Goal: Task Accomplishment & Management: Manage account settings

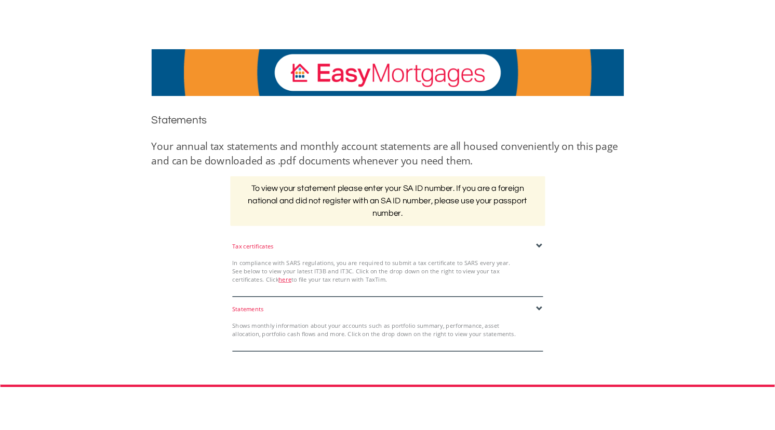
scroll to position [104, 0]
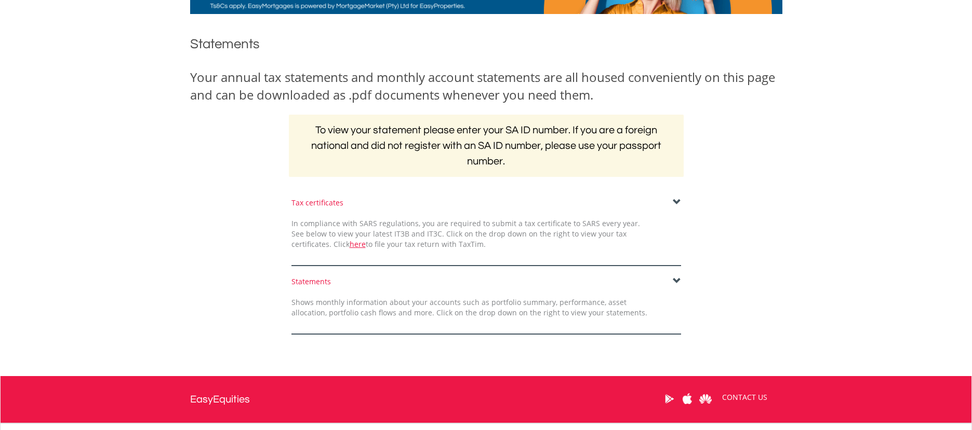
click at [675, 201] on span at bounding box center [676, 202] width 8 height 8
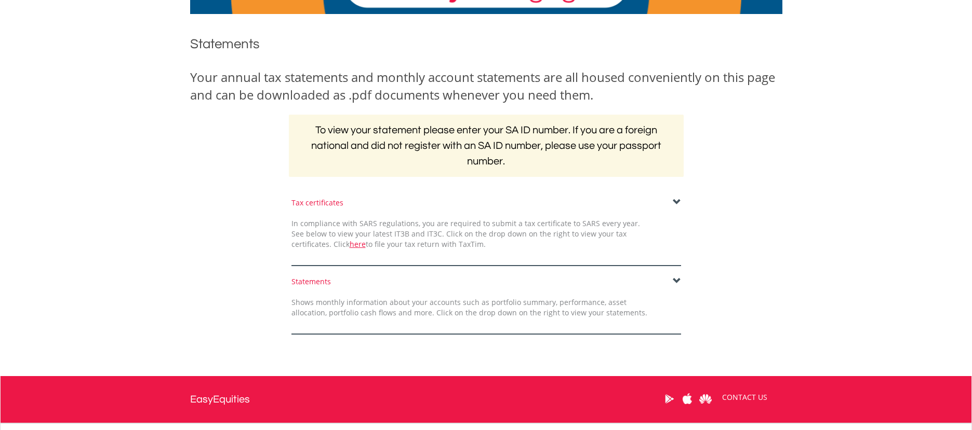
click at [675, 199] on span at bounding box center [676, 202] width 8 height 8
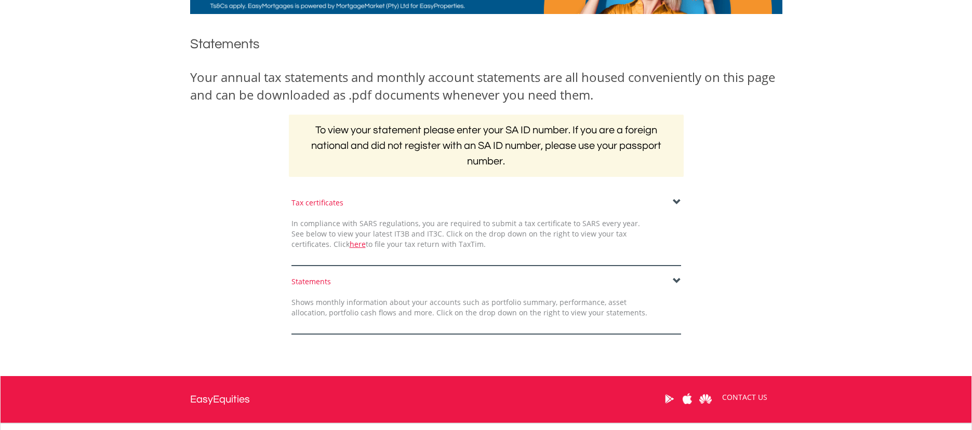
click at [675, 199] on span at bounding box center [676, 202] width 8 height 8
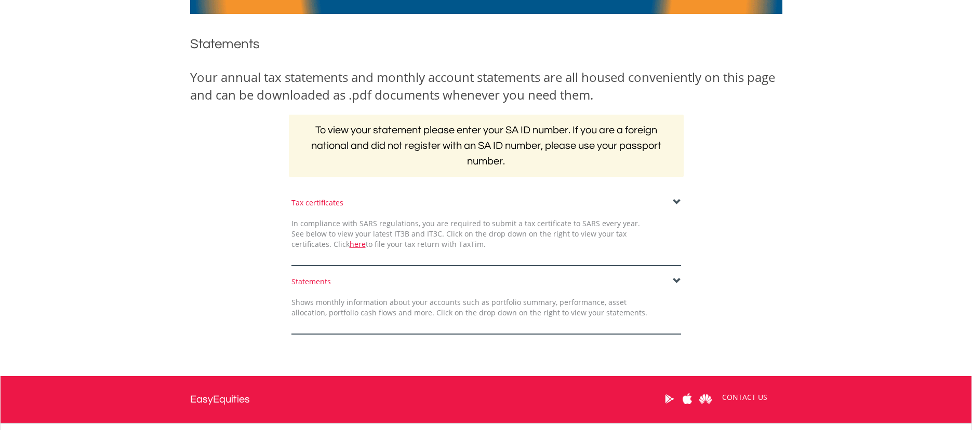
click at [675, 199] on span at bounding box center [676, 202] width 8 height 8
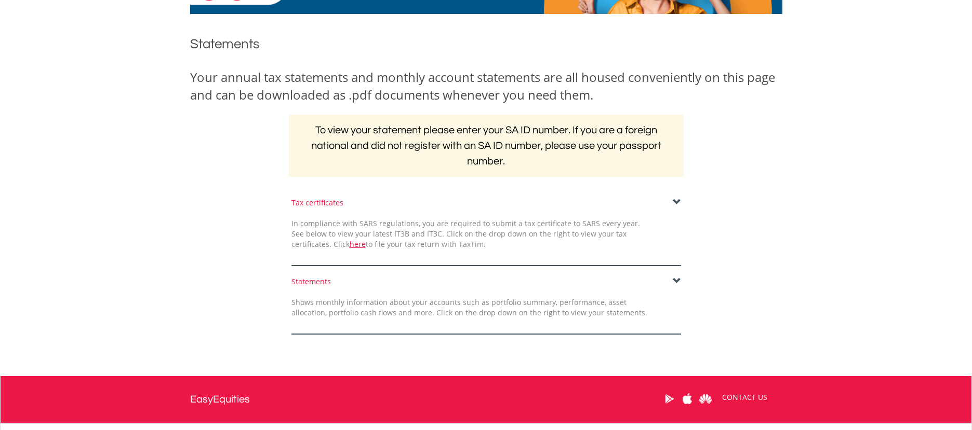
click at [675, 199] on span at bounding box center [676, 202] width 8 height 8
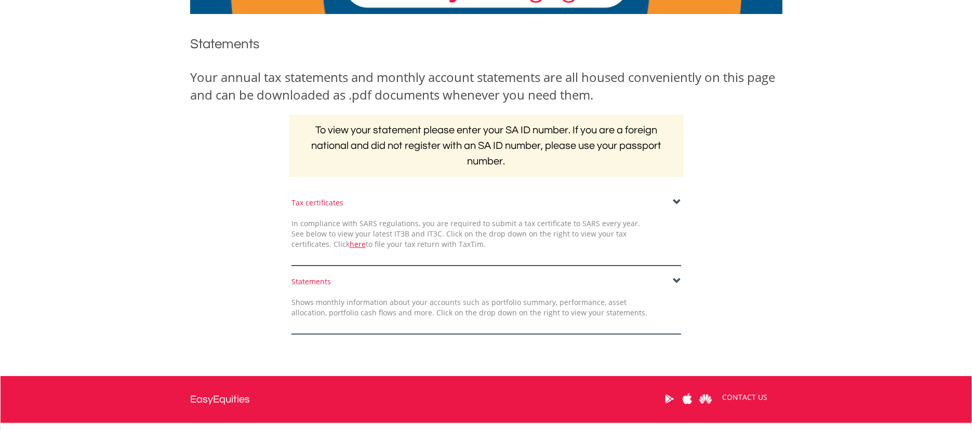
click at [675, 199] on span at bounding box center [676, 202] width 8 height 8
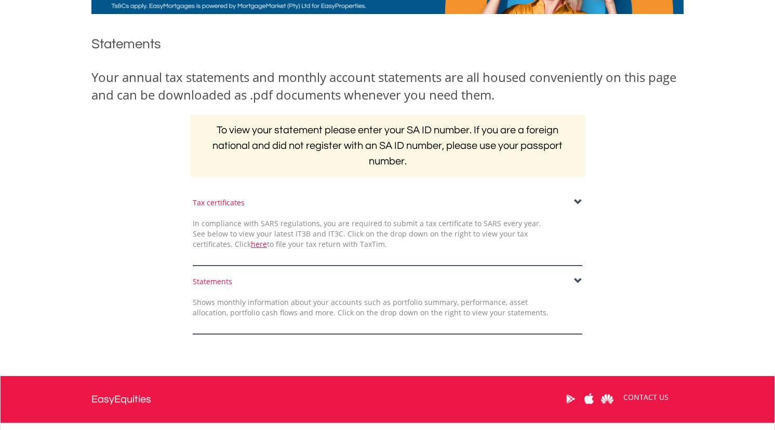
click at [578, 196] on div "﻿ Statements Your annual tax statements and monthly account statements are all …" at bounding box center [388, 189] width 608 height 331
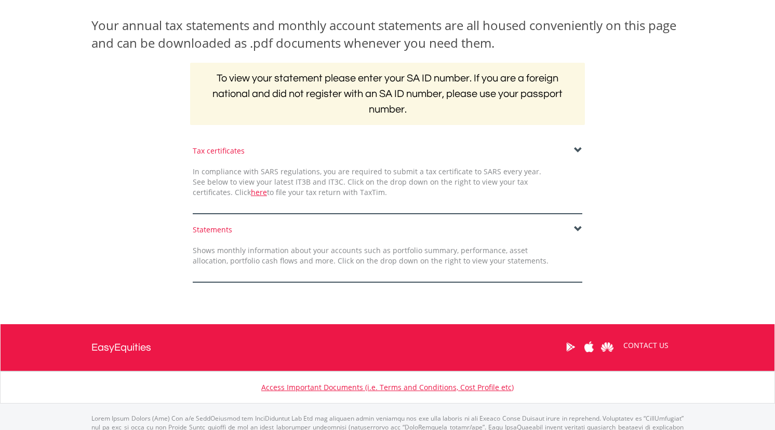
scroll to position [199, 0]
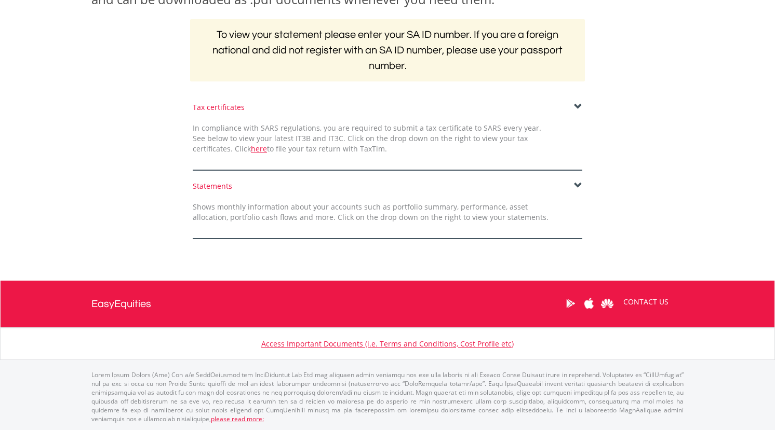
click at [677, 231] on div "Statements Shows monthly information about your accounts such as portfolio summ…" at bounding box center [388, 210] width 608 height 58
click at [578, 184] on span at bounding box center [578, 186] width 8 height 8
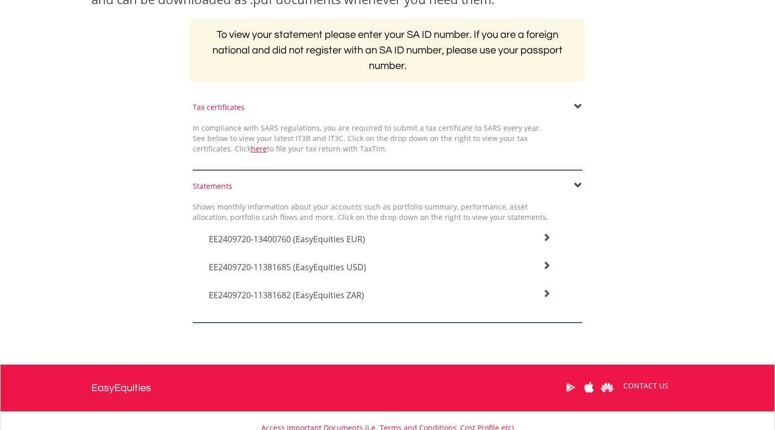
click at [356, 236] on span "EE2409720-13400760 (EasyEquities EUR)" at bounding box center [287, 239] width 156 height 11
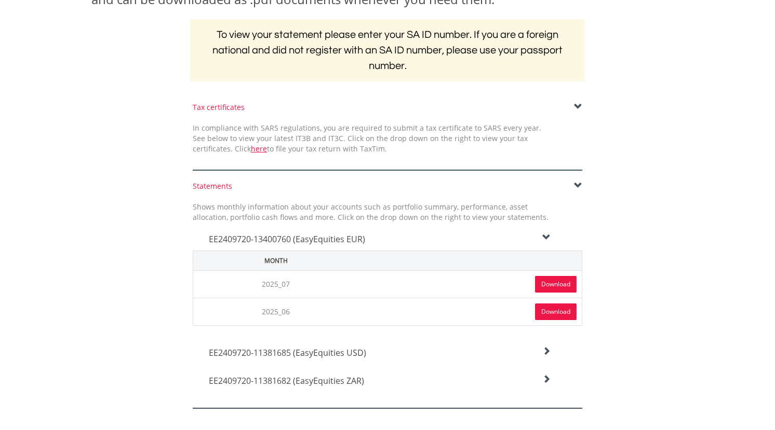
click at [546, 345] on div "EE2409720-11381685 (EasyEquities USD)" at bounding box center [379, 350] width 357 height 28
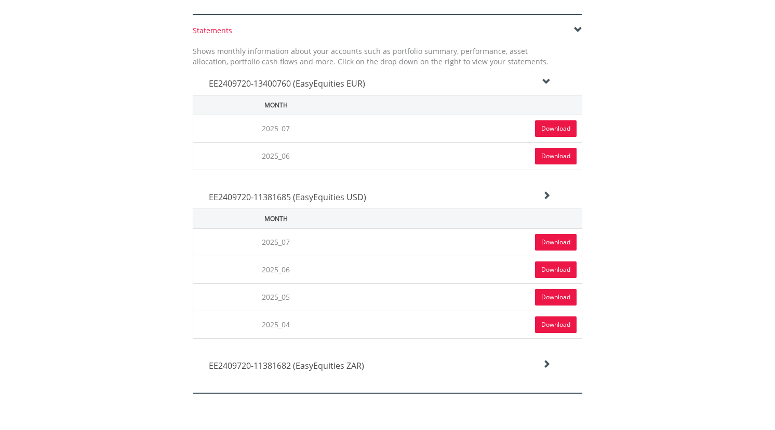
scroll to position [407, 0]
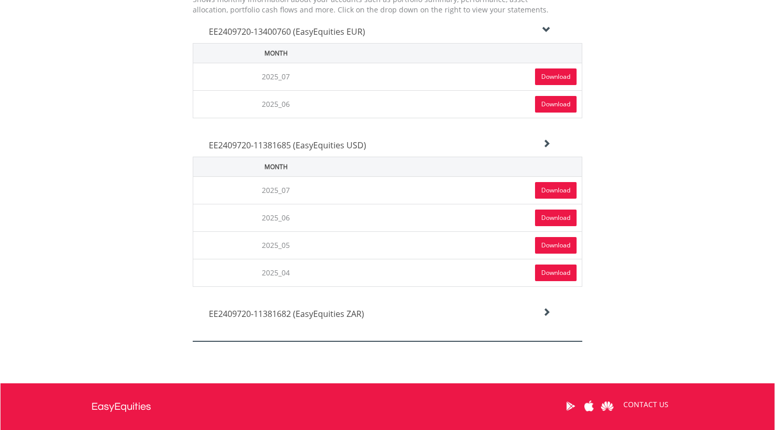
click at [544, 311] on icon at bounding box center [546, 312] width 8 height 8
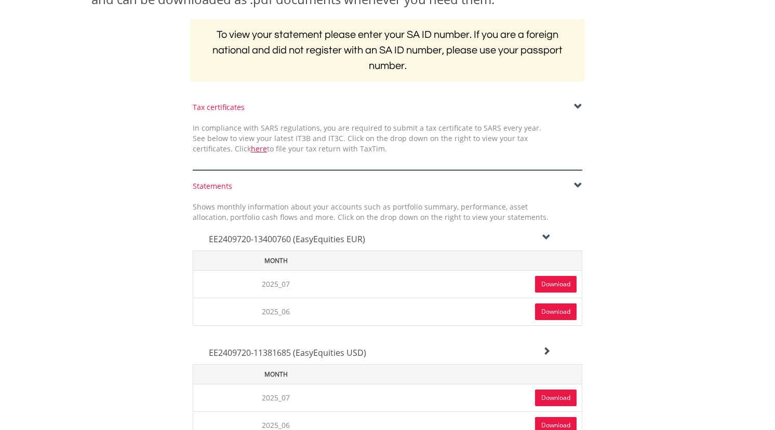
scroll to position [0, 0]
